Goal: Task Accomplishment & Management: Complete application form

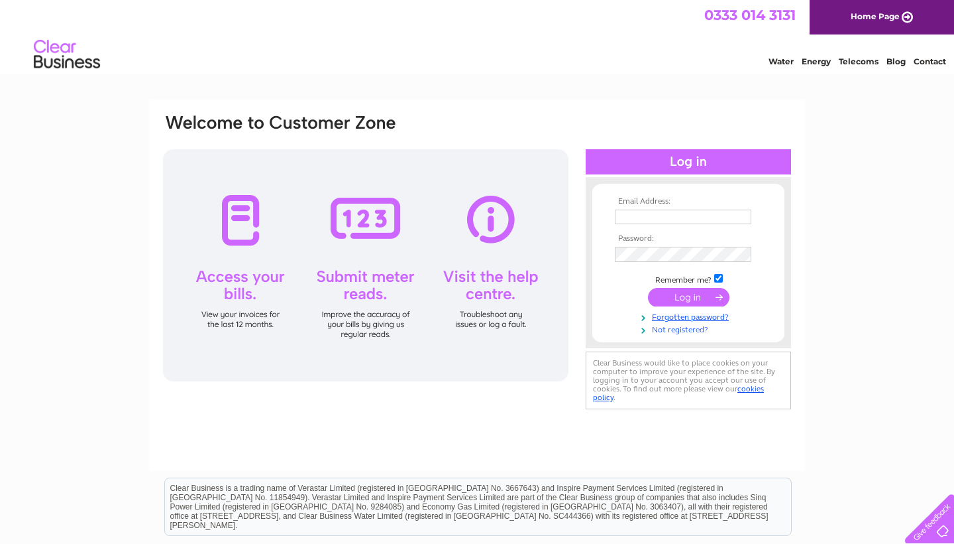
click at [671, 335] on link "Not registered?" at bounding box center [690, 328] width 150 height 13
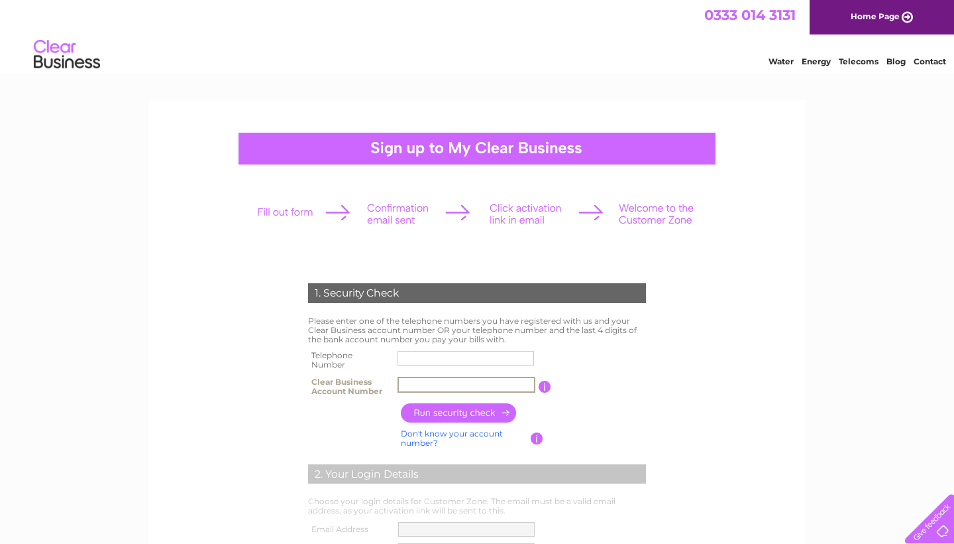
click at [430, 388] on input "text" at bounding box center [467, 384] width 138 height 16
type input "CB3031973"
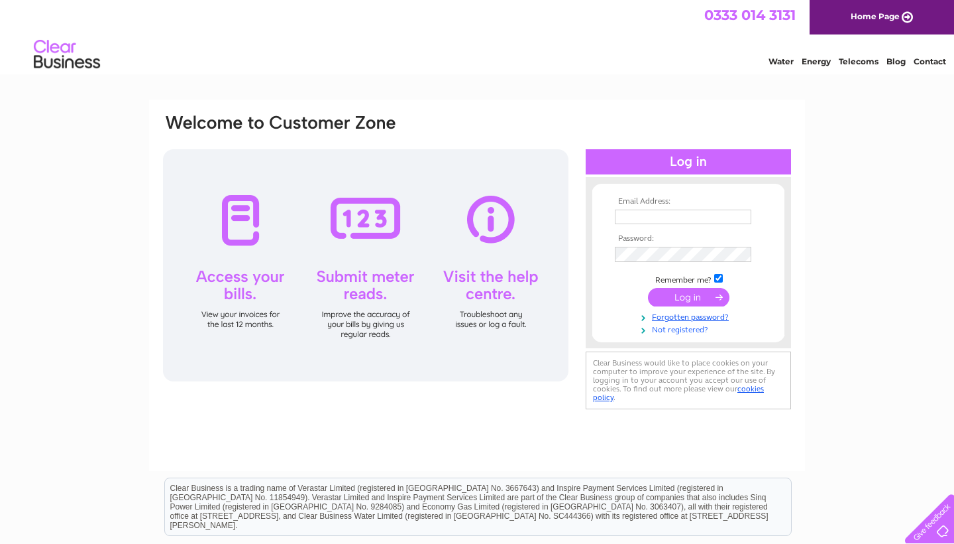
click at [665, 334] on link "Not registered?" at bounding box center [690, 328] width 150 height 13
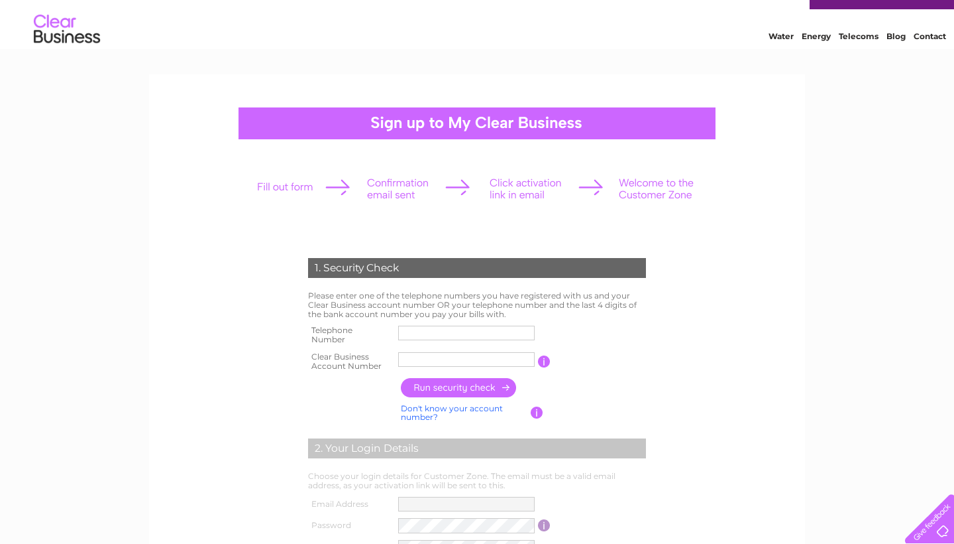
scroll to position [61, 0]
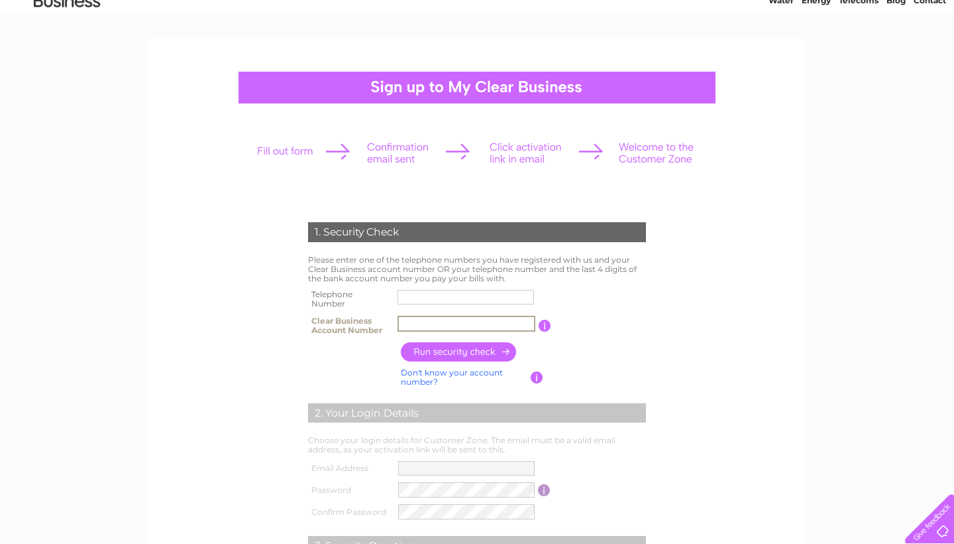
click at [526, 327] on input "text" at bounding box center [467, 324] width 138 height 16
click at [543, 327] on input "button" at bounding box center [544, 325] width 13 height 12
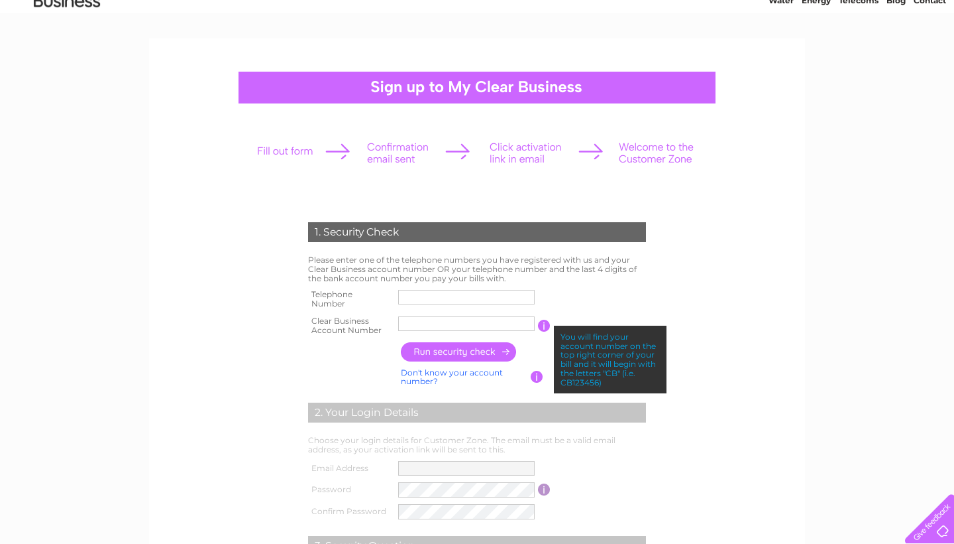
click at [522, 327] on input "text" at bounding box center [466, 323] width 137 height 15
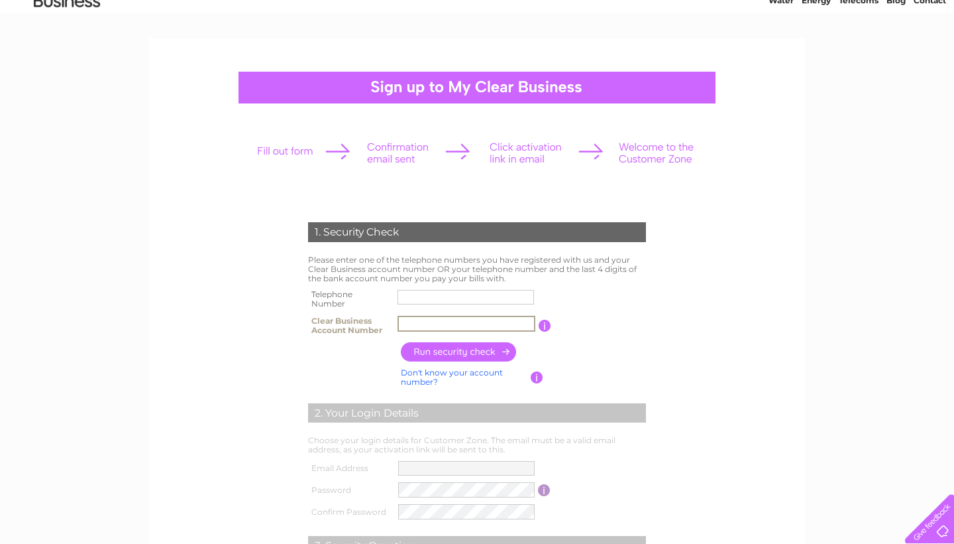
click at [484, 326] on input "text" at bounding box center [467, 324] width 138 height 16
click at [542, 325] on input "button" at bounding box center [544, 325] width 13 height 12
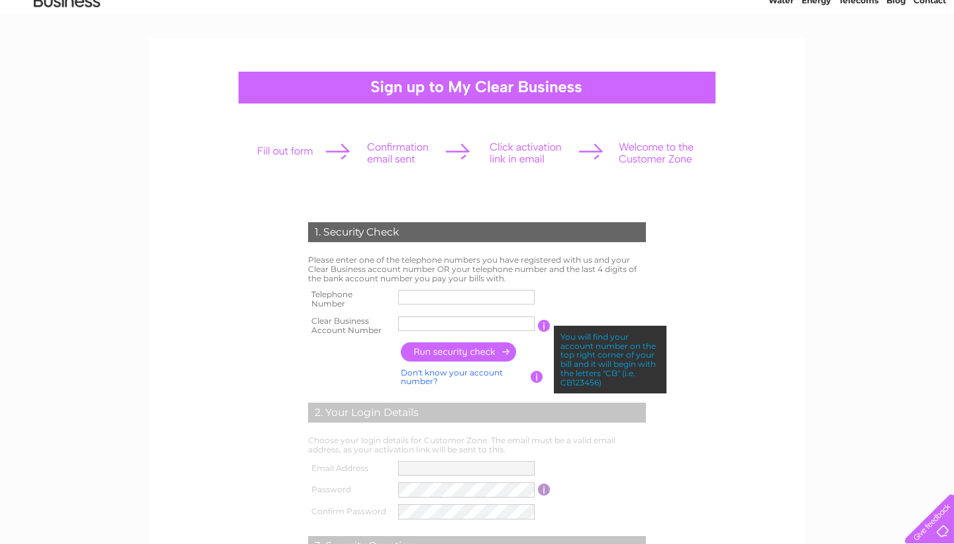
click at [542, 325] on input "button" at bounding box center [544, 325] width 13 height 12
click at [499, 322] on input "text" at bounding box center [467, 324] width 138 height 16
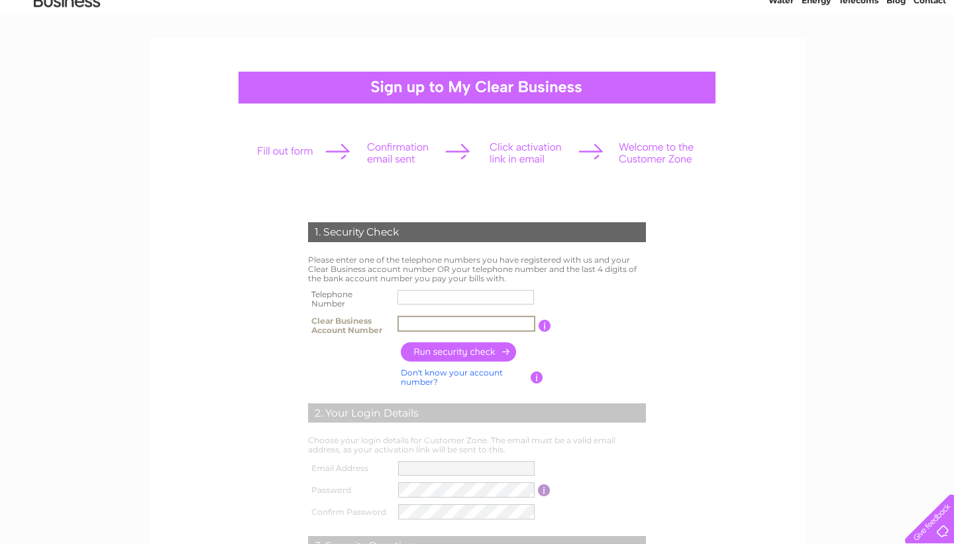
click at [530, 327] on input "text" at bounding box center [467, 324] width 138 height 16
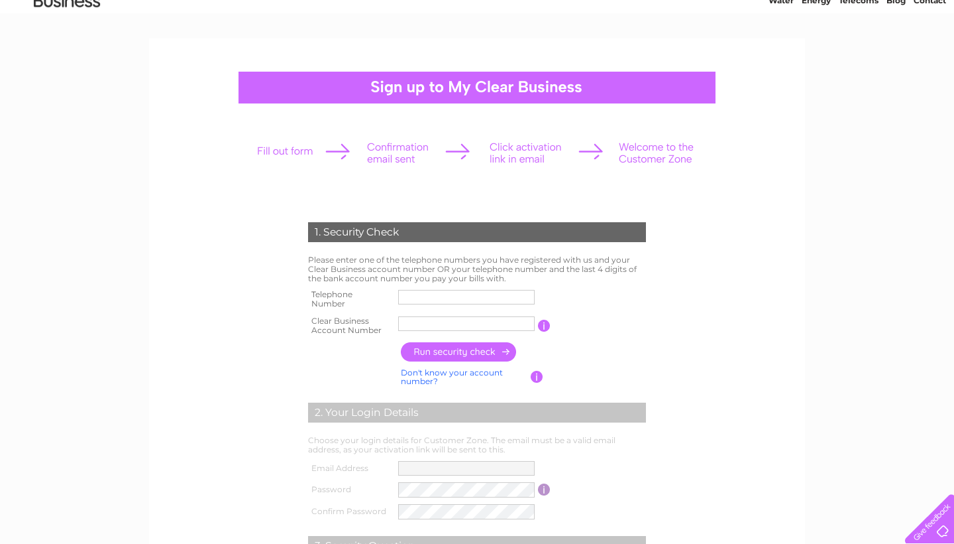
click at [544, 329] on input "button" at bounding box center [544, 325] width 13 height 12
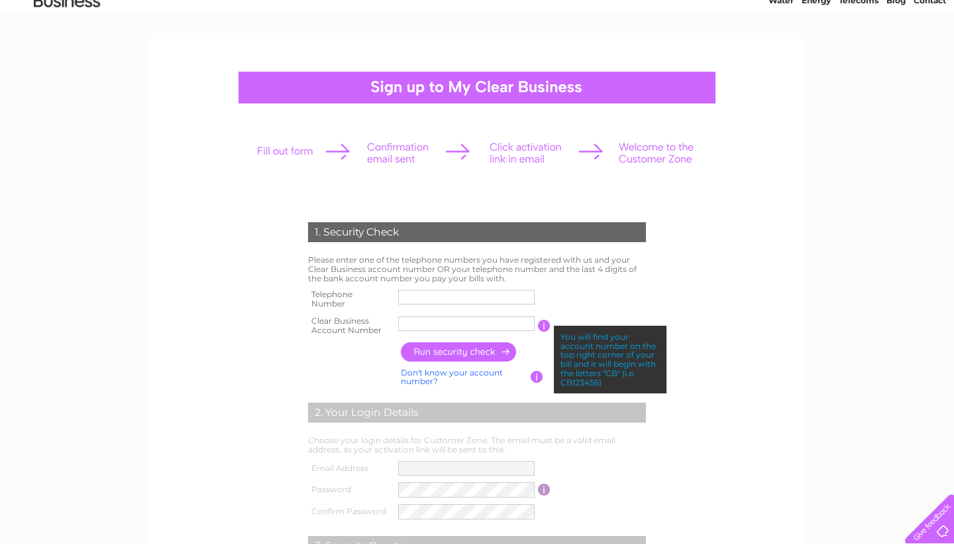
click at [569, 302] on table "Telephone Number Clear Business Account Number You will find your account numbe…" at bounding box center [477, 312] width 345 height 52
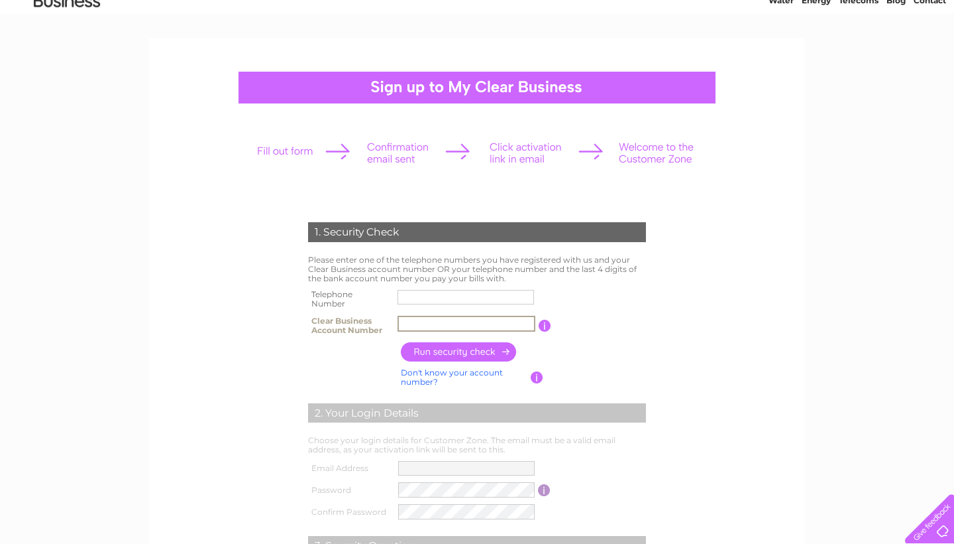
click at [469, 321] on input "text" at bounding box center [467, 324] width 138 height 16
click at [493, 325] on input "text" at bounding box center [467, 324] width 138 height 16
click at [492, 325] on input "text" at bounding box center [467, 324] width 138 height 16
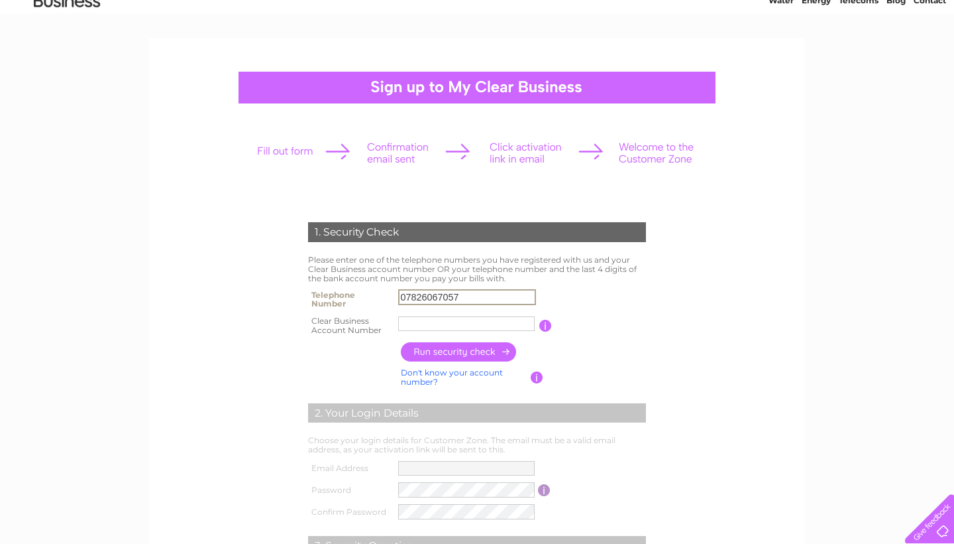
type input "07826067057"
click at [461, 322] on input "text" at bounding box center [467, 324] width 138 height 16
type input "2"
type input "30319737"
click at [461, 349] on input "button" at bounding box center [459, 351] width 117 height 19
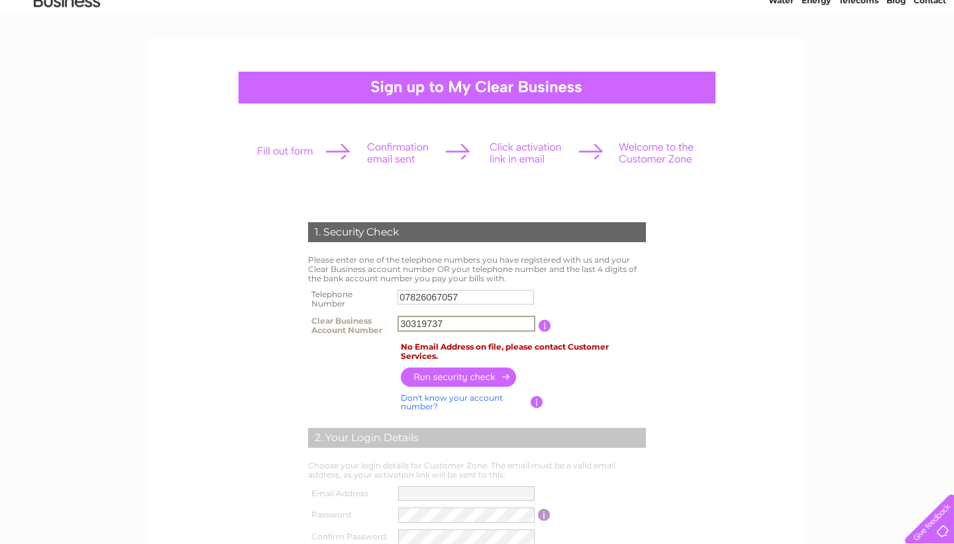
click at [463, 323] on input "30319737" at bounding box center [467, 324] width 138 height 16
type input "30303558"
click at [465, 375] on input "button" at bounding box center [459, 376] width 117 height 19
click at [471, 296] on input "07826067057" at bounding box center [466, 297] width 137 height 15
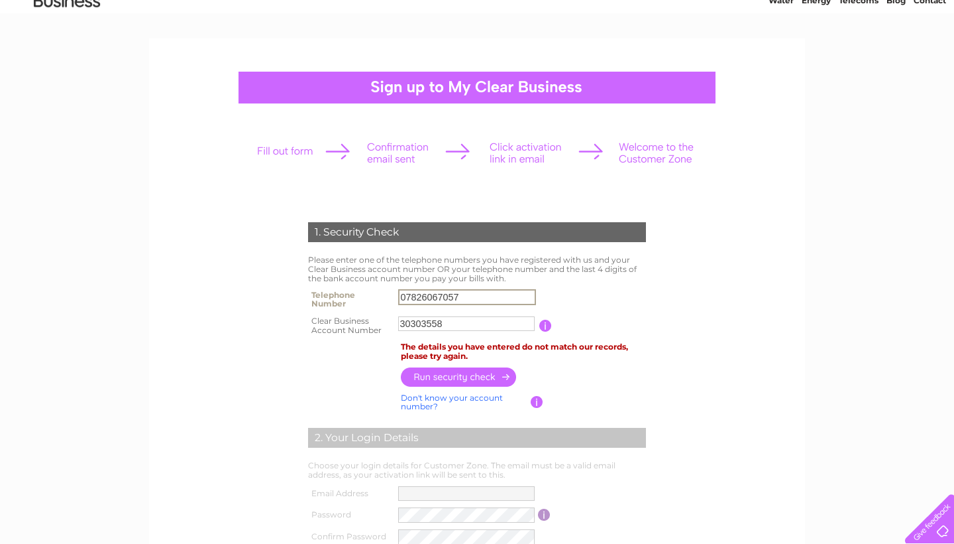
click at [471, 296] on input "07826067057" at bounding box center [467, 297] width 138 height 16
click at [464, 373] on input "button" at bounding box center [459, 376] width 117 height 19
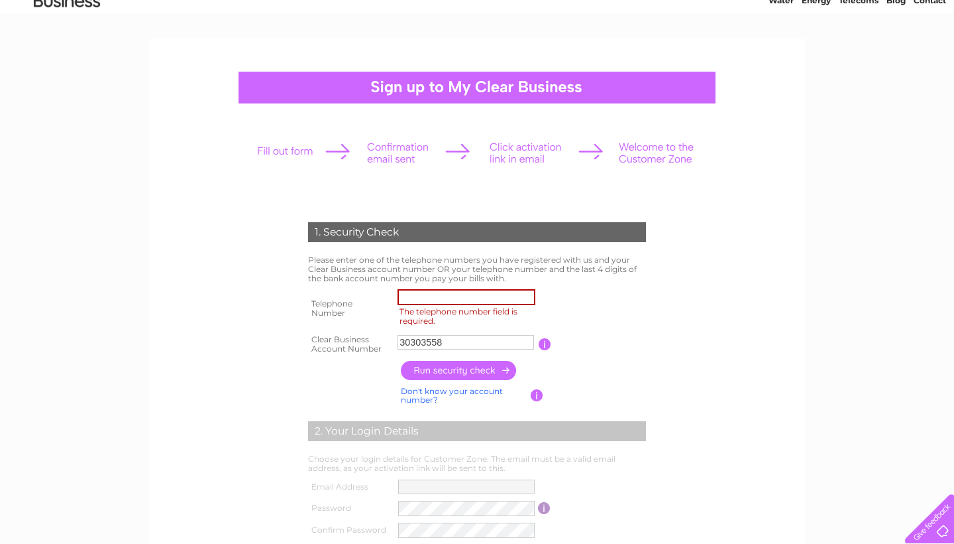
click at [464, 373] on input "button" at bounding box center [459, 370] width 117 height 19
click at [450, 298] on input "The telephone number field is required." at bounding box center [467, 297] width 138 height 16
click at [477, 395] on link "Don't know your account number?" at bounding box center [452, 395] width 102 height 19
click at [477, 395] on link "Don't know your bank account number?" at bounding box center [463, 395] width 124 height 19
click at [448, 300] on input "The telephone number field is required." at bounding box center [467, 297] width 138 height 16
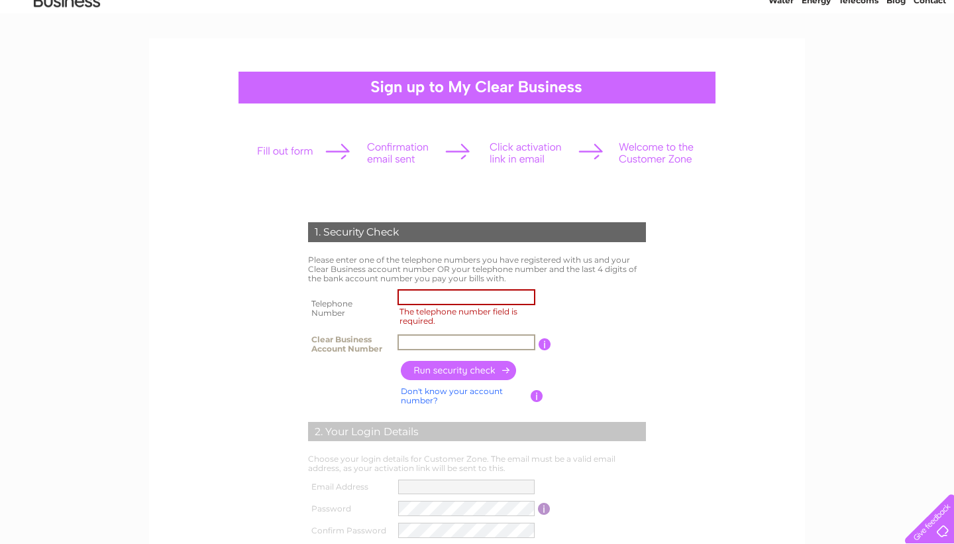
click at [422, 336] on input "text" at bounding box center [467, 342] width 138 height 16
type input "30303558"
click at [436, 302] on input "The telephone number field is required." at bounding box center [467, 297] width 138 height 16
type input "07988771518"
click at [444, 374] on input "button" at bounding box center [459, 370] width 117 height 19
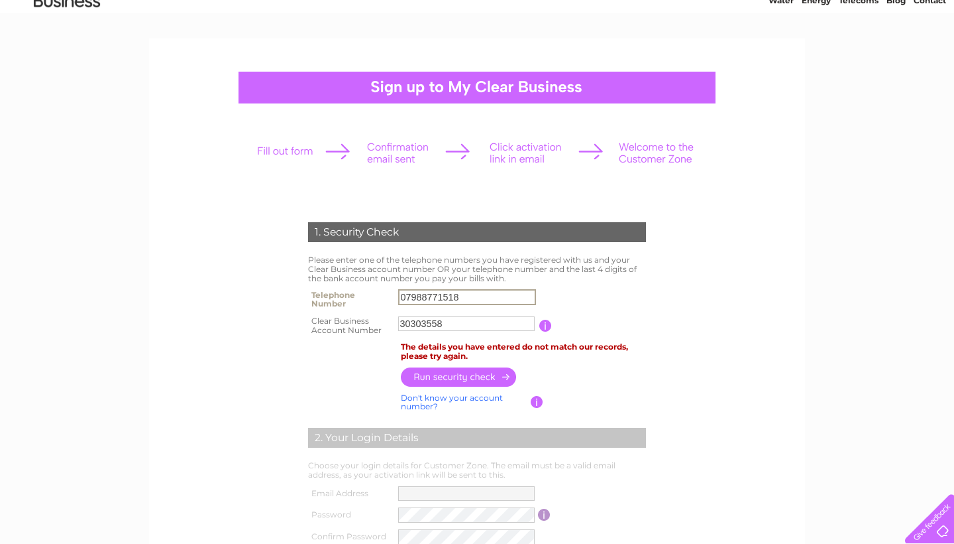
click at [466, 297] on input "07988771518" at bounding box center [467, 297] width 138 height 16
click at [459, 379] on input "button" at bounding box center [459, 376] width 117 height 19
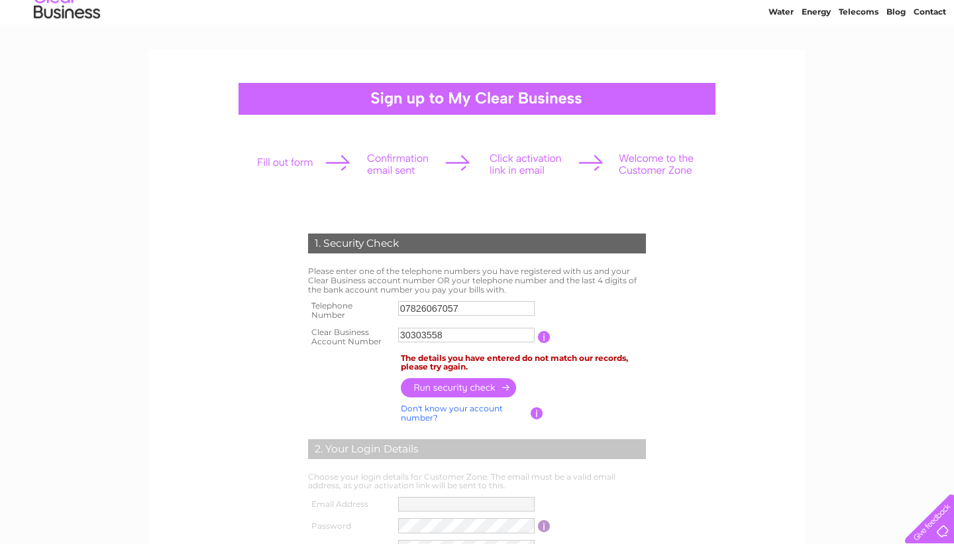
scroll to position [48, 0]
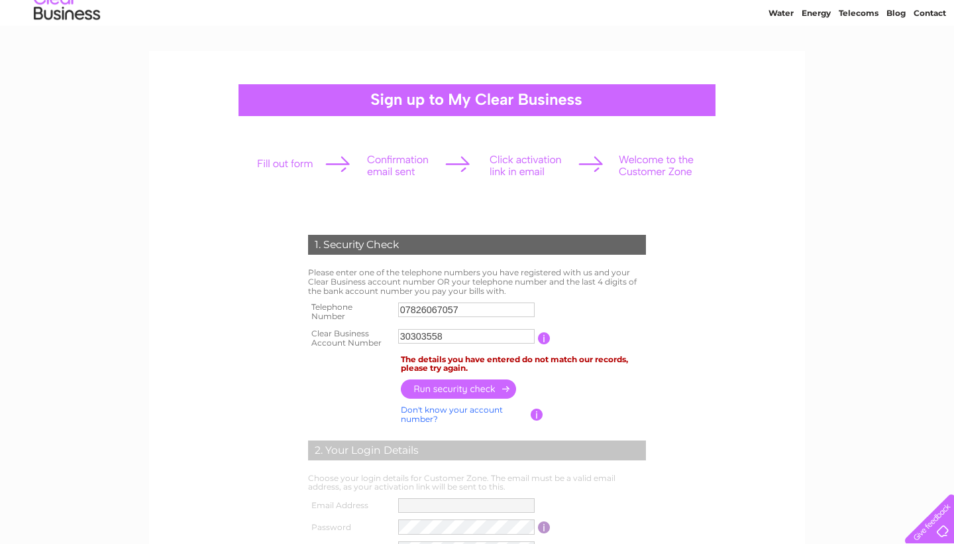
click at [453, 393] on input "button" at bounding box center [459, 388] width 117 height 19
click at [469, 309] on input "07826067057" at bounding box center [467, 310] width 138 height 16
type input "0"
click at [453, 396] on input "button" at bounding box center [459, 389] width 117 height 19
click at [453, 396] on input "button" at bounding box center [459, 388] width 117 height 19
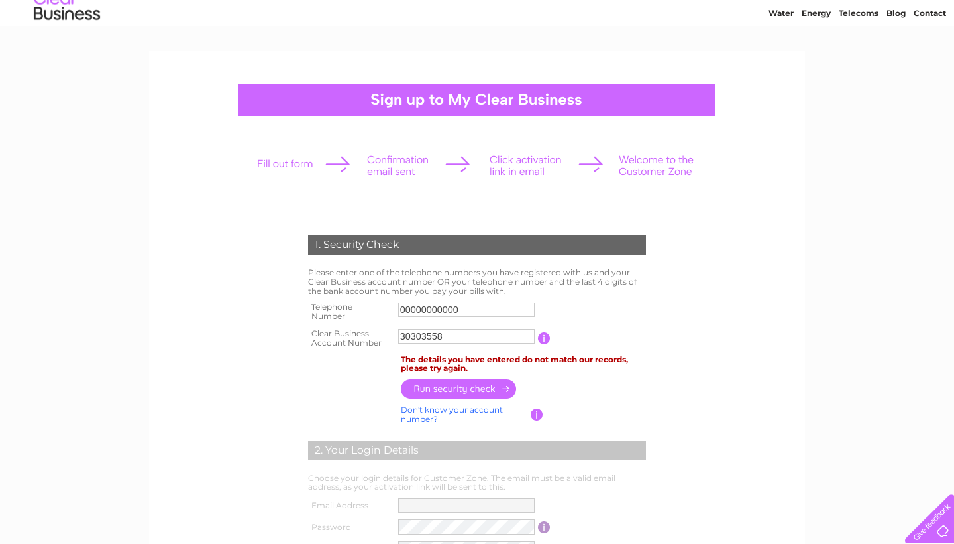
click at [471, 312] on input "00000000000" at bounding box center [466, 309] width 137 height 15
click at [471, 312] on input "00000000000" at bounding box center [467, 310] width 138 height 16
click at [506, 310] on input "00000000000" at bounding box center [467, 310] width 138 height 16
type input "0"
click at [468, 391] on input "button" at bounding box center [459, 388] width 117 height 19
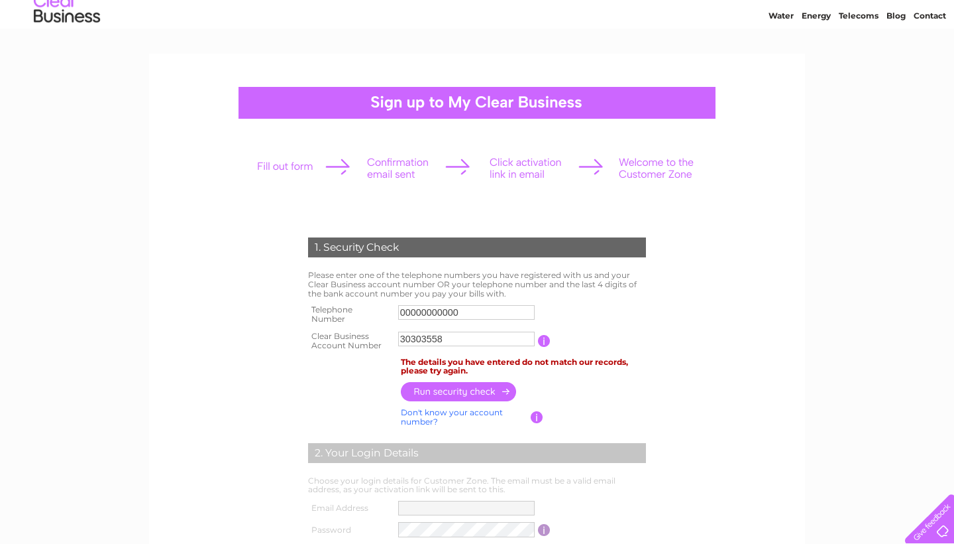
scroll to position [54, 0]
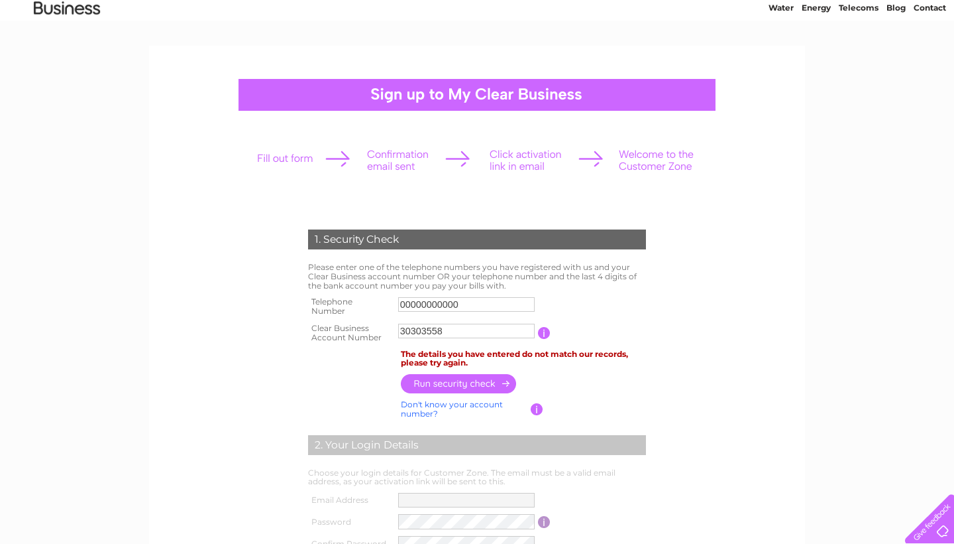
click at [502, 301] on input "00000000000" at bounding box center [466, 304] width 137 height 15
click at [502, 301] on input "00000000000" at bounding box center [467, 304] width 138 height 16
type input "07826067057"
click at [479, 388] on input "button" at bounding box center [459, 383] width 117 height 19
